Goal: Navigation & Orientation: Understand site structure

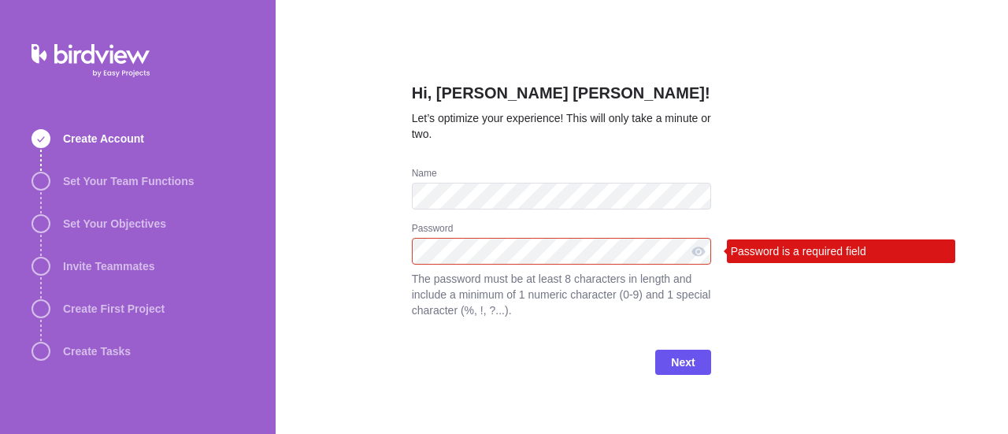
click at [527, 267] on div "Password Password is a required field The password must be at least 8 character…" at bounding box center [561, 279] width 299 height 115
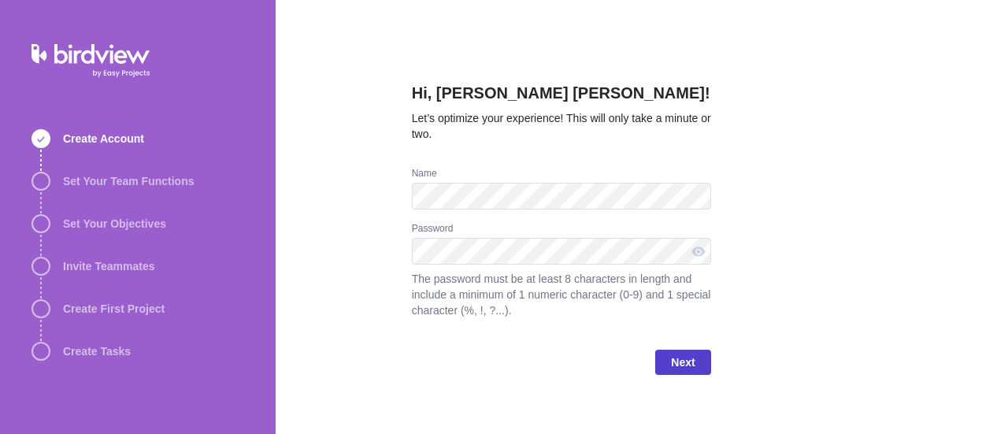
click at [675, 362] on span "Next" at bounding box center [683, 362] width 24 height 19
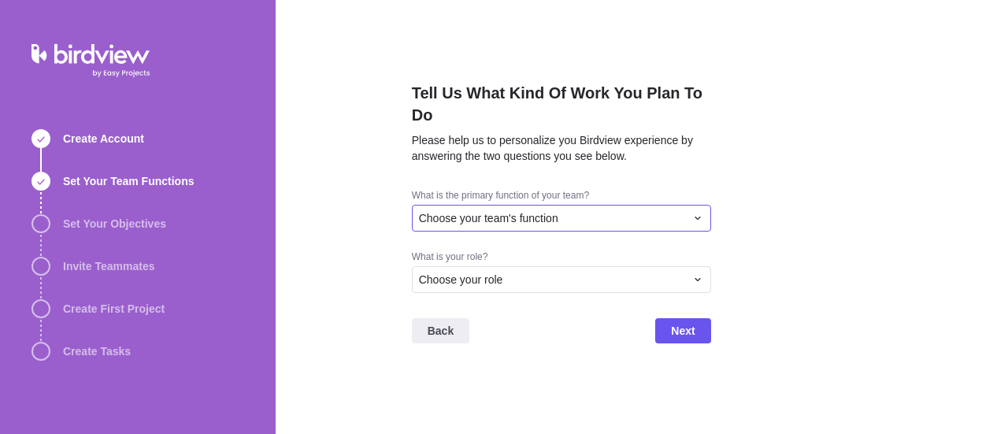
click at [699, 219] on icon at bounding box center [697, 218] width 13 height 13
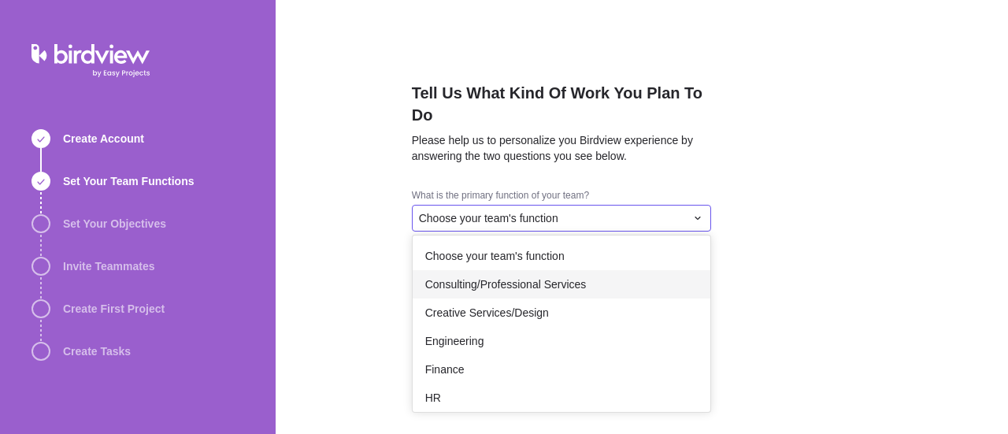
click at [507, 285] on span "Consulting/Professional Services" at bounding box center [505, 284] width 161 height 16
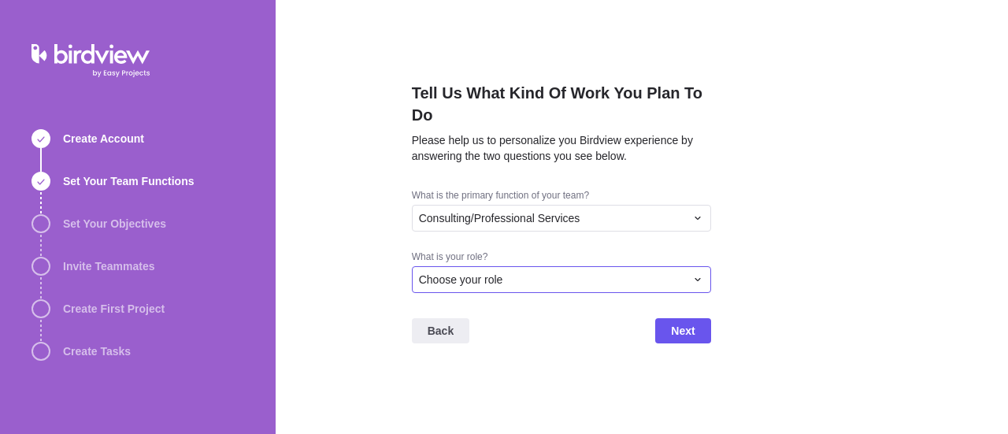
click at [698, 277] on icon at bounding box center [697, 279] width 13 height 13
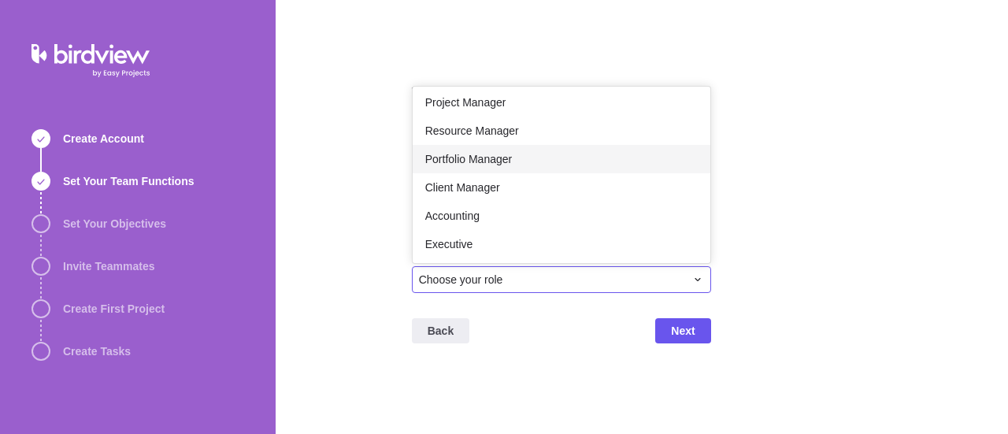
scroll to position [35, 0]
click at [506, 162] on span "Portfolio Manager" at bounding box center [468, 158] width 87 height 16
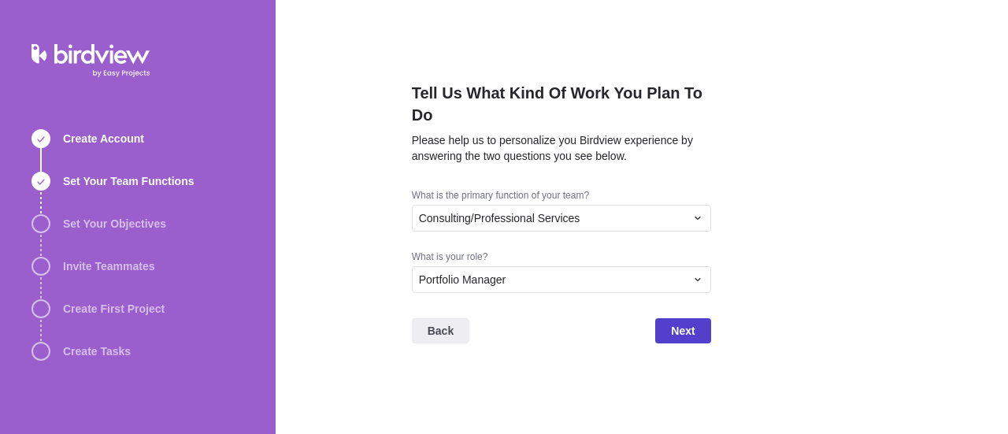
click at [682, 325] on span "Next" at bounding box center [683, 330] width 24 height 19
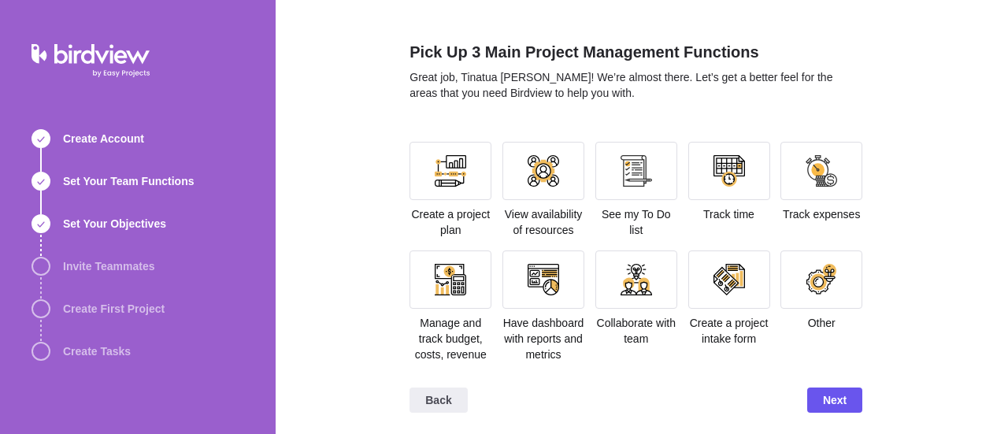
scroll to position [43, 0]
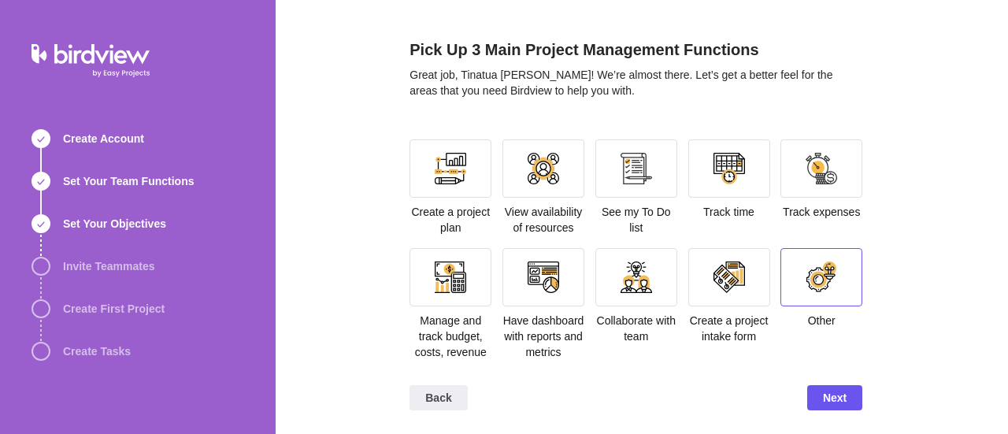
click at [833, 298] on div at bounding box center [821, 277] width 82 height 58
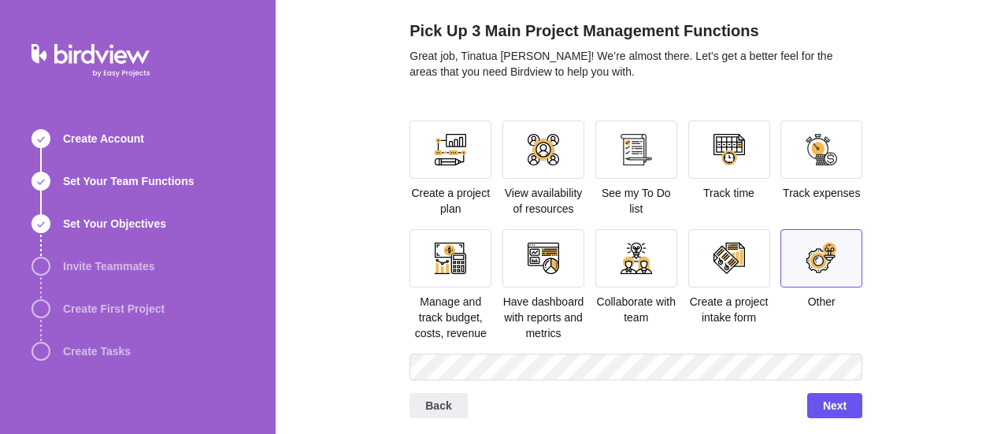
scroll to position [70, 0]
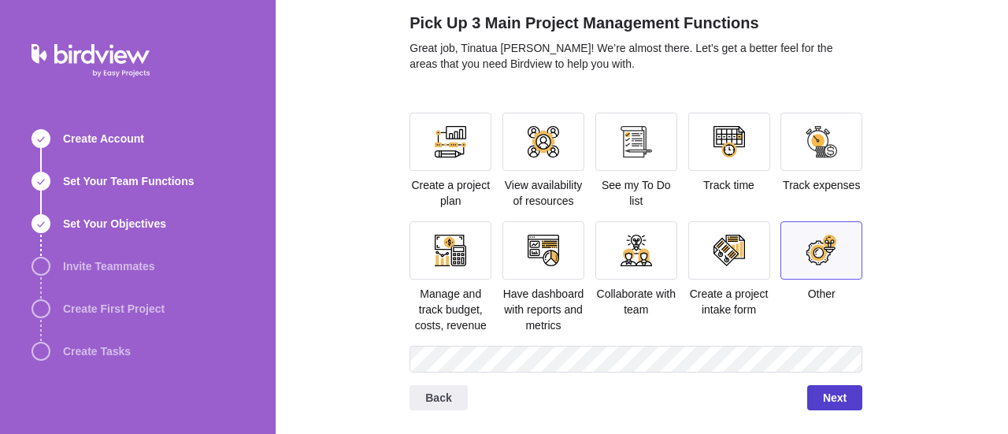
click at [842, 398] on span "Next" at bounding box center [834, 397] width 55 height 25
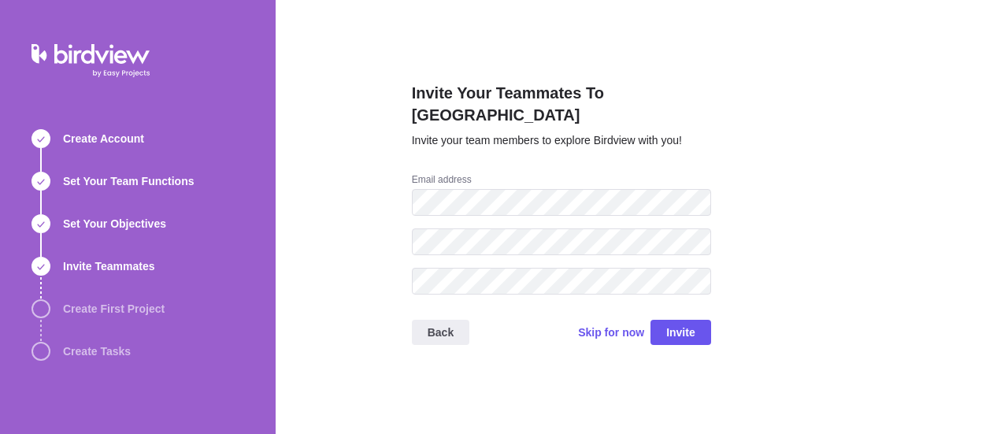
scroll to position [0, 0]
click at [611, 324] on span "Skip for now" at bounding box center [611, 332] width 66 height 16
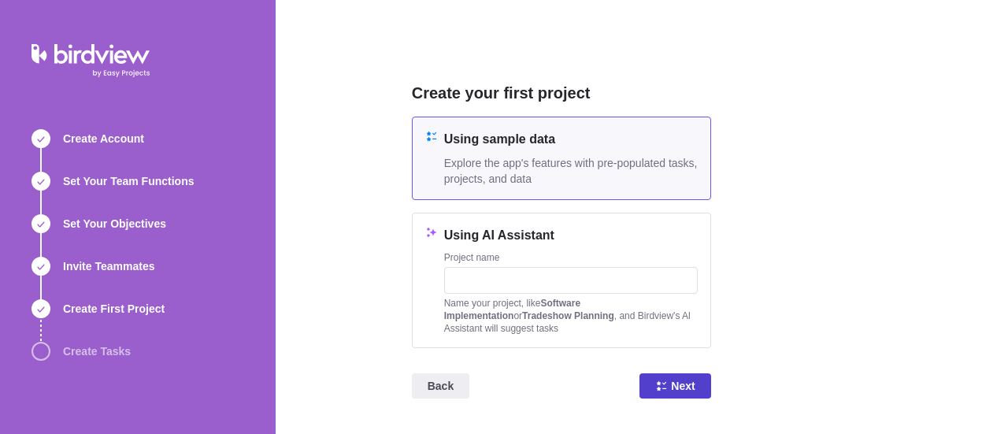
click at [677, 388] on span "Next" at bounding box center [683, 385] width 24 height 19
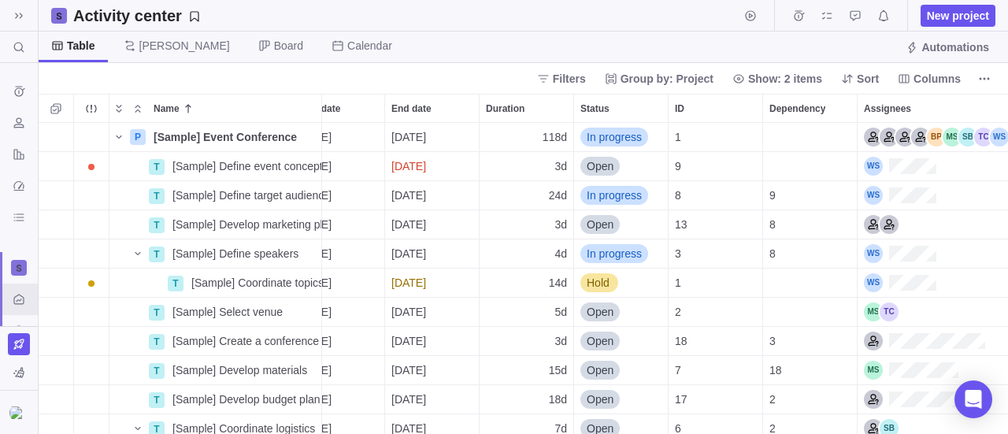
scroll to position [0, 50]
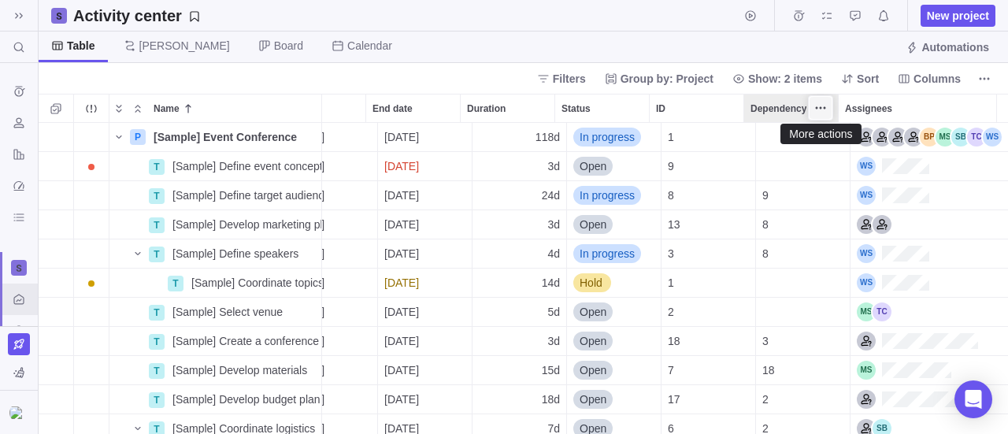
click at [825, 102] on icon "More actions" at bounding box center [820, 108] width 13 height 13
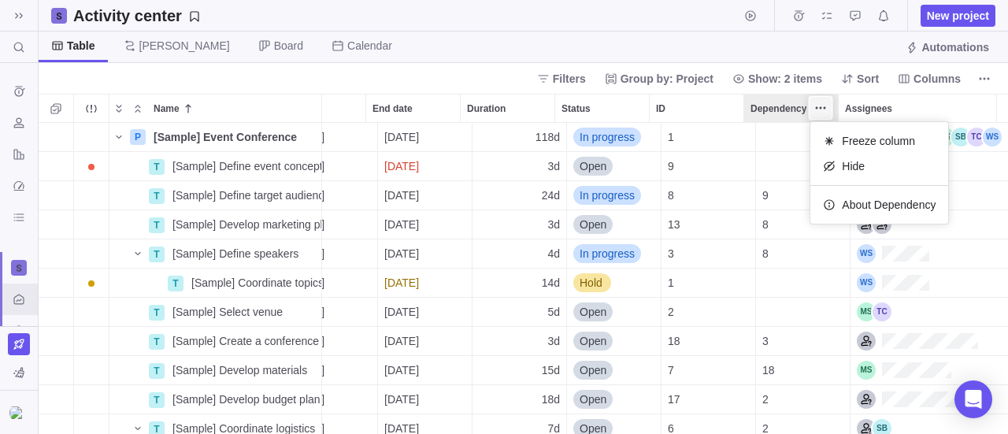
click at [825, 102] on icon "More actions" at bounding box center [820, 108] width 13 height 13
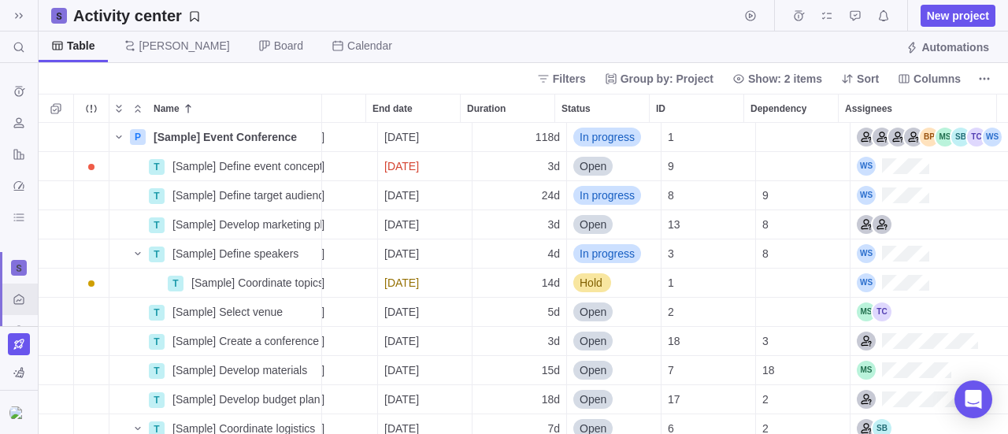
scroll to position [0, 0]
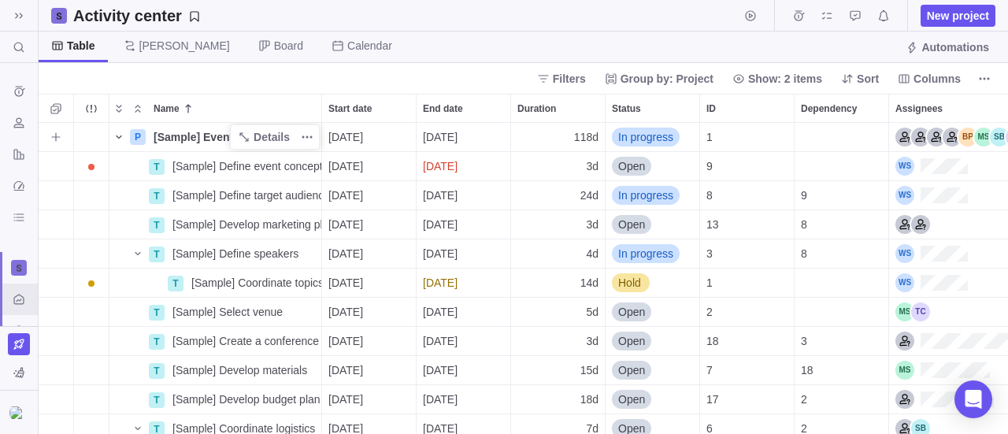
click at [118, 131] on icon "Name" at bounding box center [119, 137] width 13 height 13
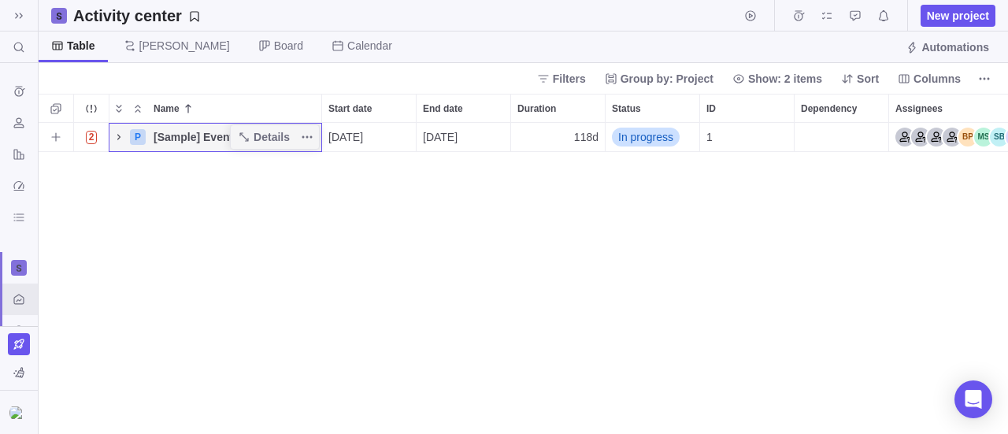
click at [118, 131] on icon "Name" at bounding box center [119, 137] width 13 height 13
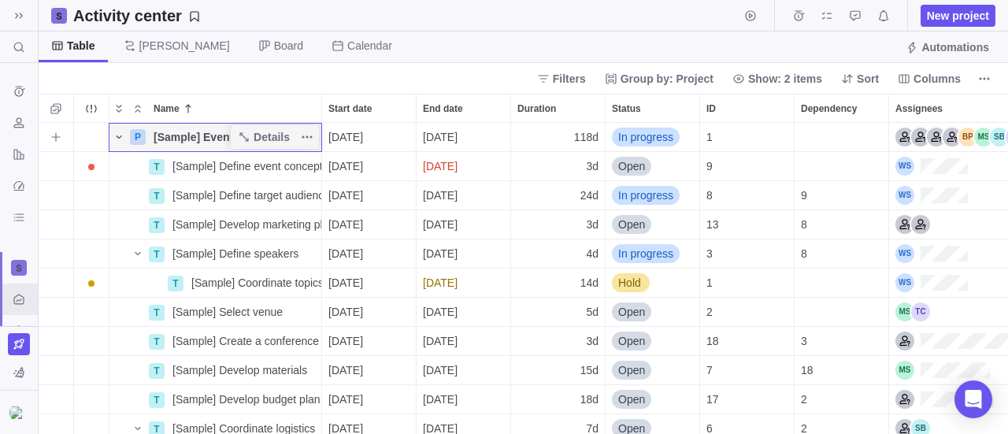
click at [121, 140] on icon "Name" at bounding box center [119, 137] width 13 height 13
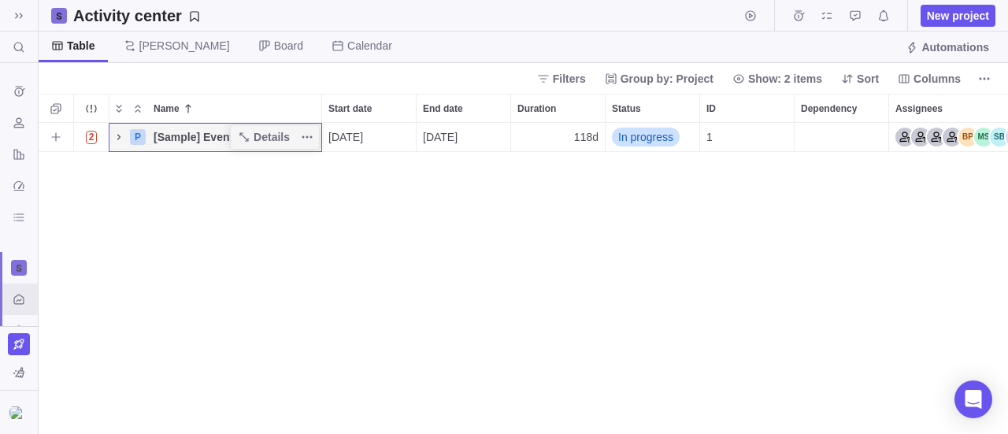
click at [119, 137] on icon "Name" at bounding box center [118, 137] width 3 height 6
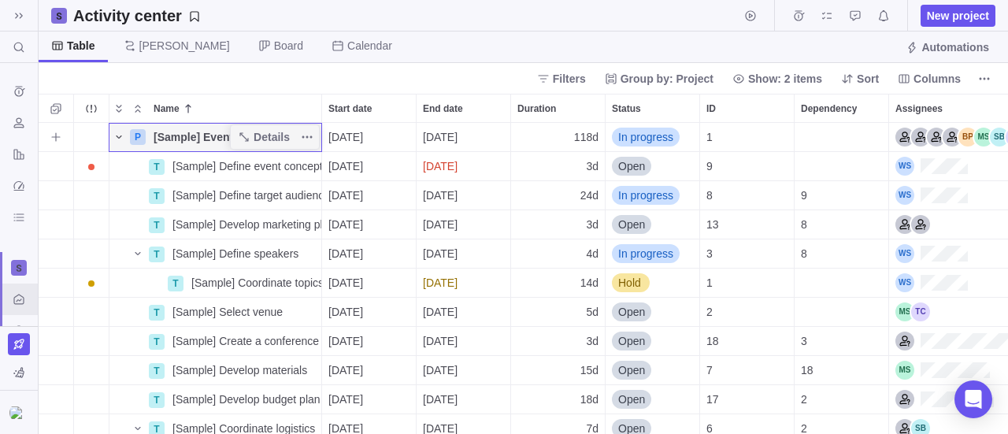
click at [176, 131] on span "[Sample] Event Conference" at bounding box center [225, 137] width 143 height 16
click at [299, 44] on body "Search (Ctrl+K) Time logs history Resources Reports Dashboard BI dashboards Act…" at bounding box center [504, 217] width 1008 height 434
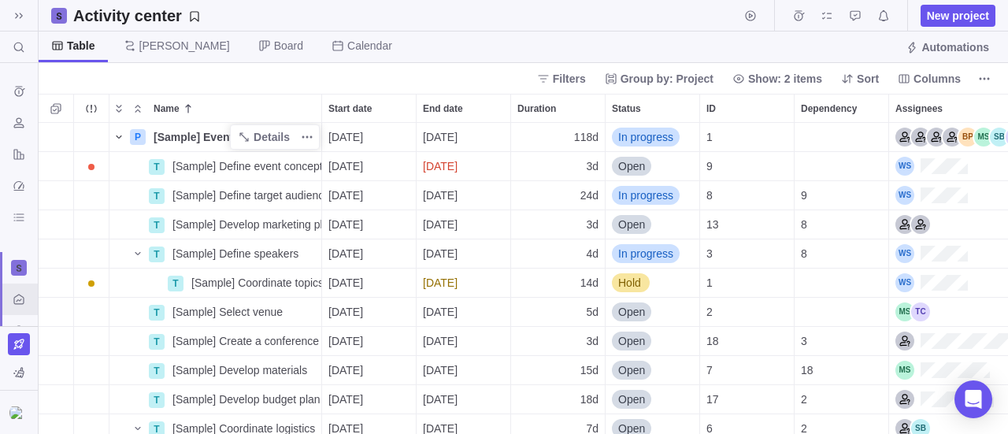
click at [347, 44] on span "Calendar" at bounding box center [369, 46] width 45 height 16
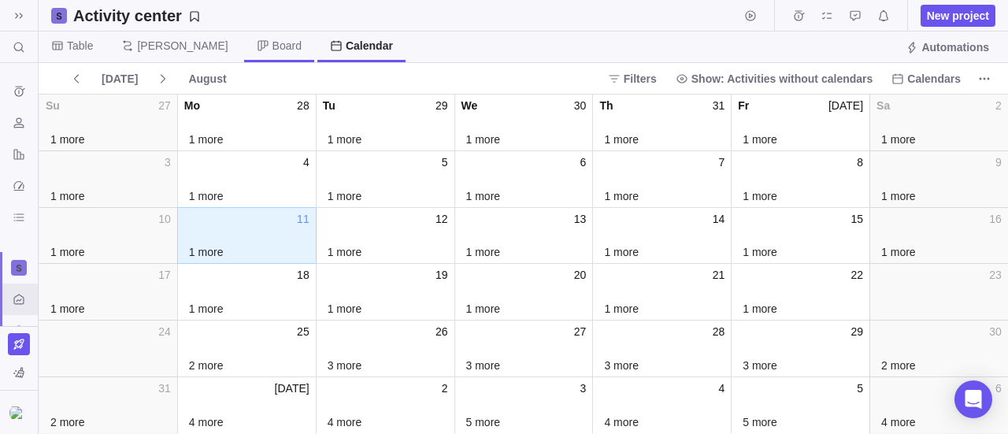
click at [272, 50] on span "Board" at bounding box center [286, 46] width 29 height 16
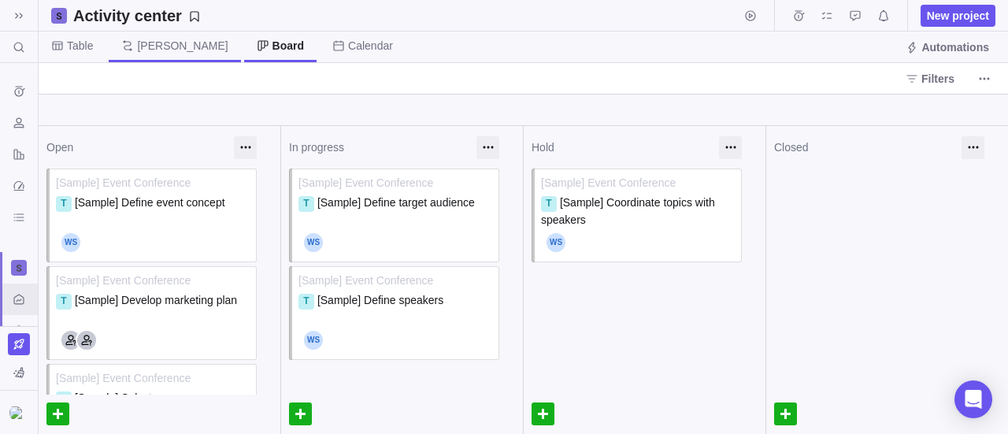
click at [146, 40] on span "[PERSON_NAME]" at bounding box center [182, 46] width 91 height 16
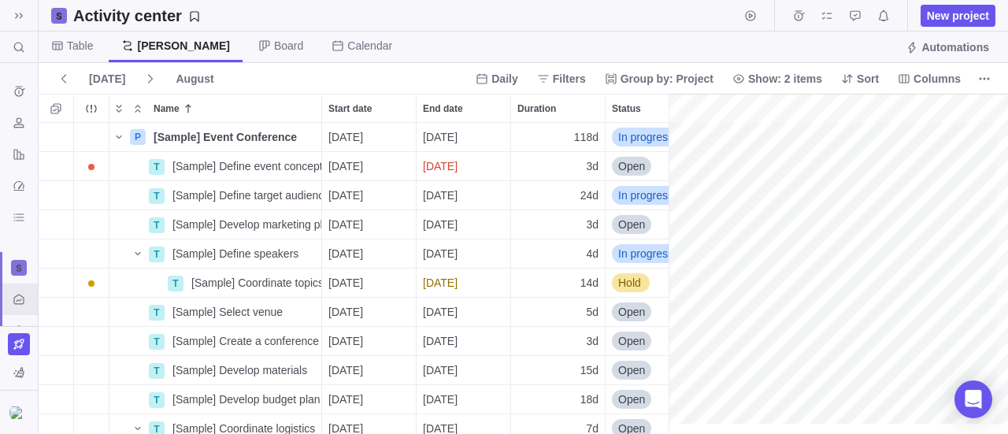
scroll to position [0, 1960]
click at [81, 47] on span "Table" at bounding box center [80, 46] width 26 height 16
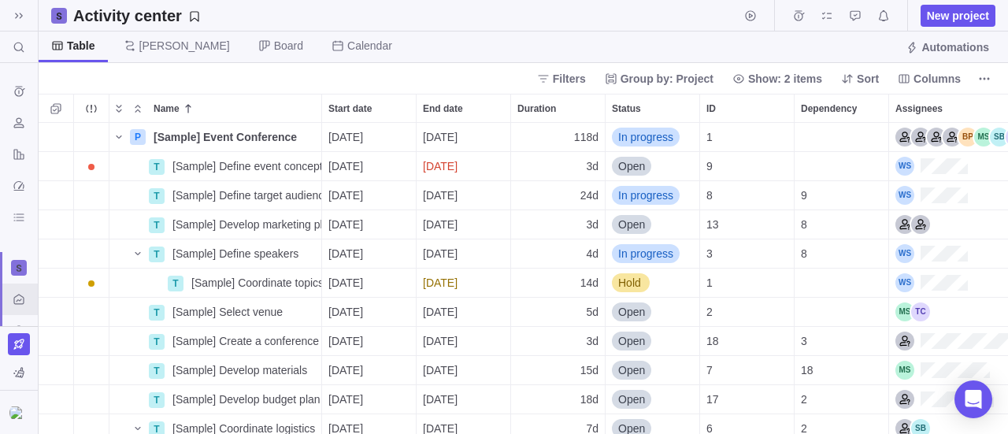
scroll to position [299, 957]
click at [54, 109] on icon "Selection mode" at bounding box center [55, 108] width 10 height 10
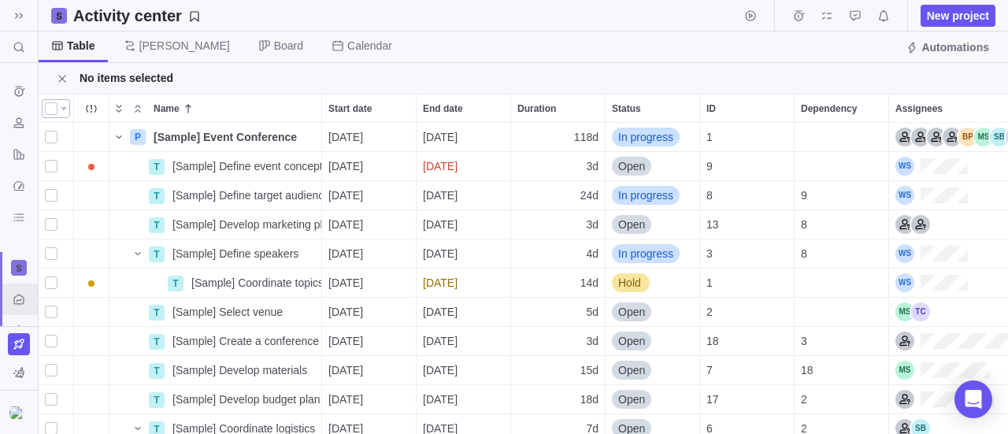
click at [66, 107] on span at bounding box center [64, 109] width 6 height 4
click at [52, 108] on div at bounding box center [51, 109] width 13 height 22
click at [50, 164] on div "grid" at bounding box center [51, 166] width 13 height 22
click at [63, 108] on span at bounding box center [64, 109] width 6 height 4
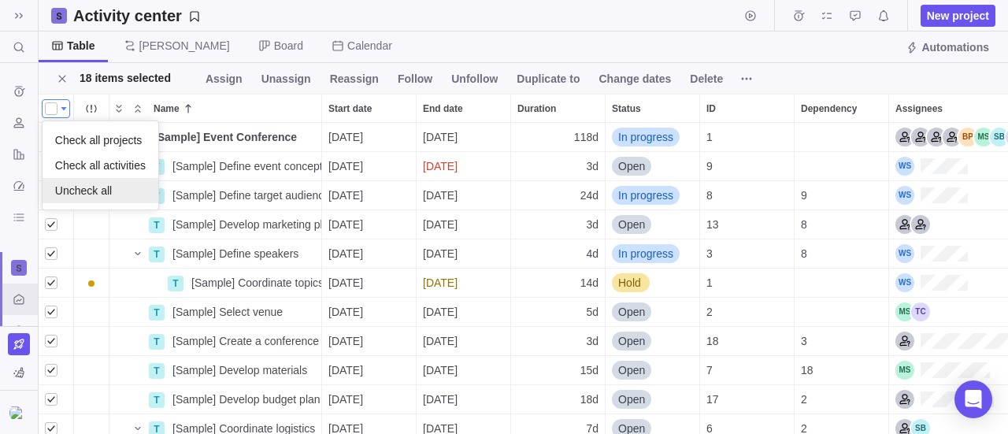
click at [63, 187] on span "Uncheck all" at bounding box center [83, 191] width 57 height 16
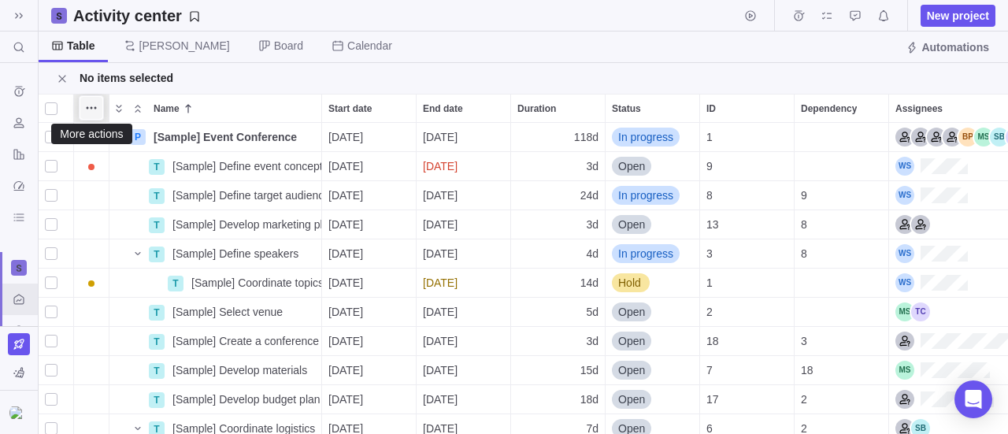
click at [97, 109] on icon "More actions" at bounding box center [91, 108] width 13 height 13
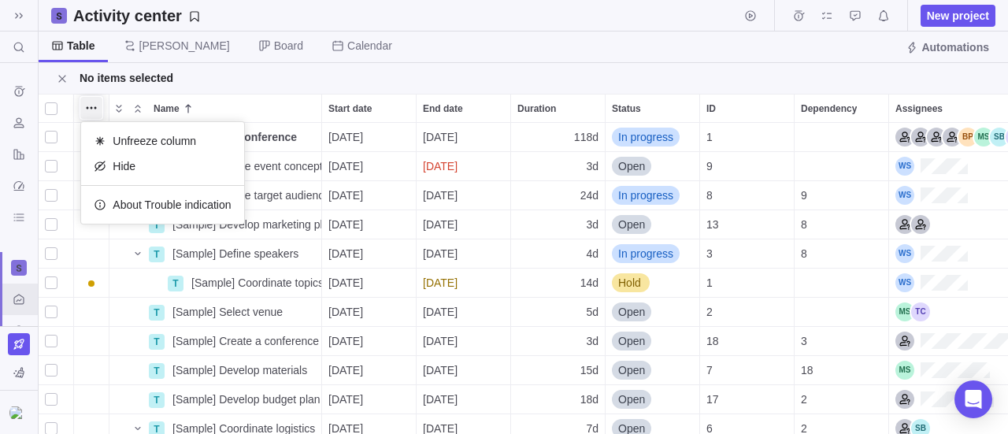
click at [160, 103] on div "Name Start date End date Duration Status ID Dependency Assignees P [Sample] Eve…" at bounding box center [523, 264] width 969 height 340
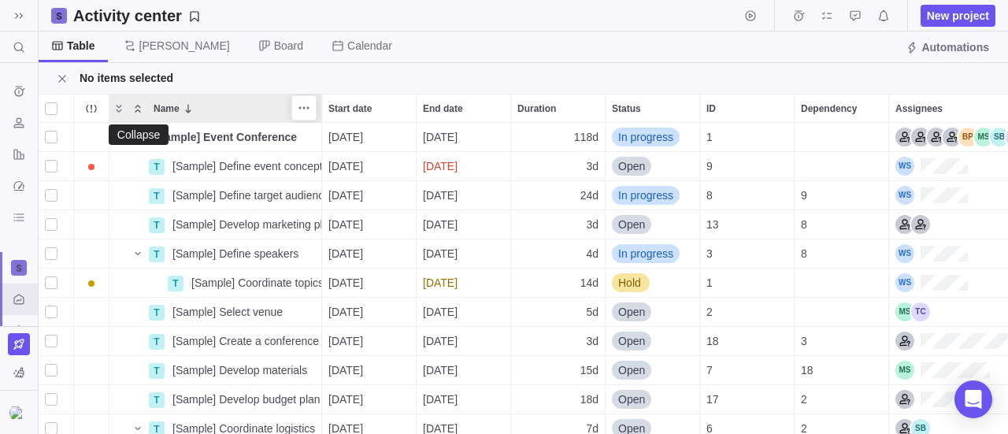
click at [139, 105] on icon "Collapse" at bounding box center [137, 108] width 13 height 13
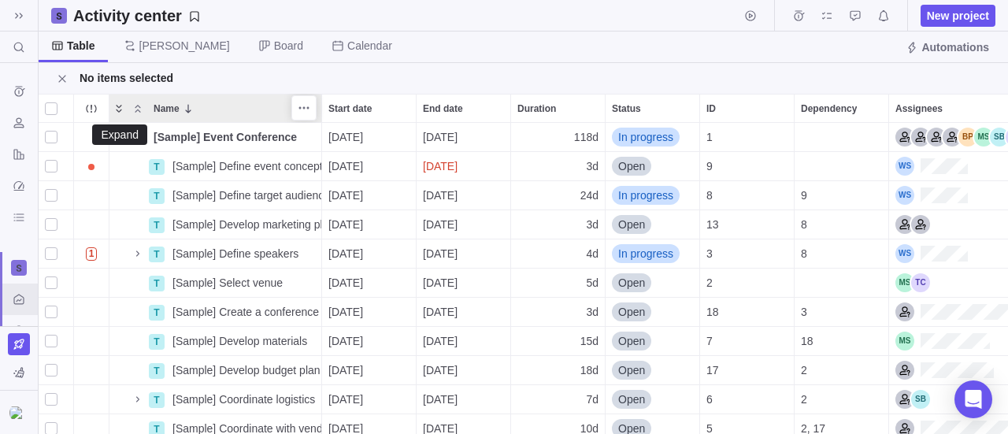
click at [120, 108] on icon "Expand" at bounding box center [119, 108] width 13 height 13
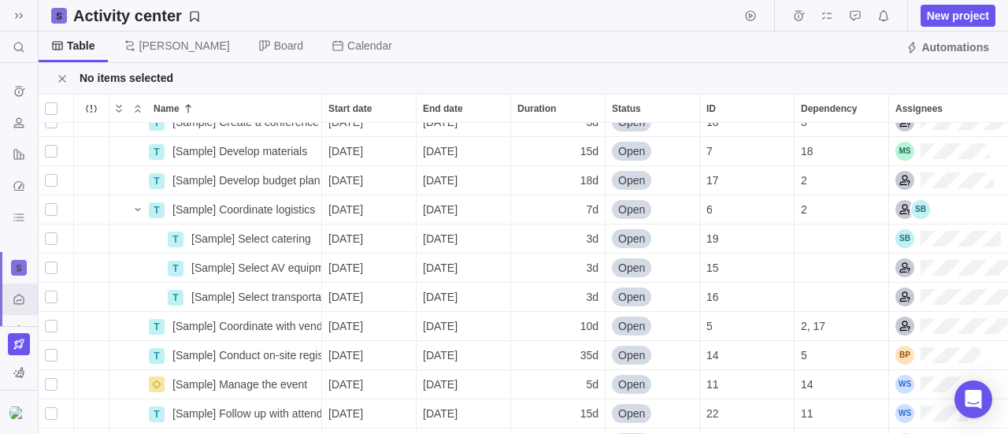
scroll to position [312, 0]
